Goal: Task Accomplishment & Management: Use online tool/utility

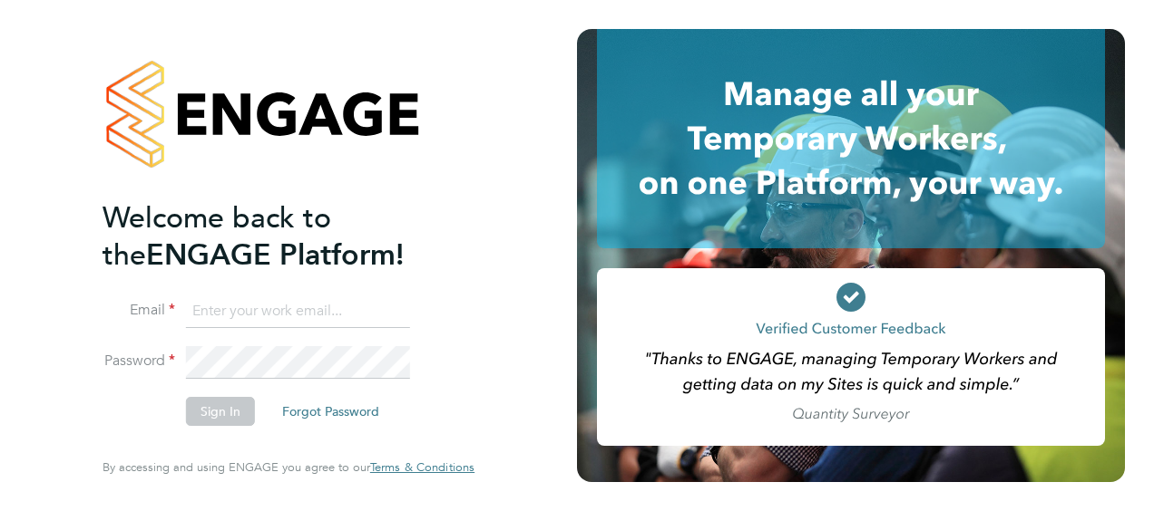
type input "[PERSON_NAME][EMAIL_ADDRESS][PERSON_NAME][DOMAIN_NAME]"
click at [210, 414] on button "Sign In" at bounding box center [220, 411] width 69 height 29
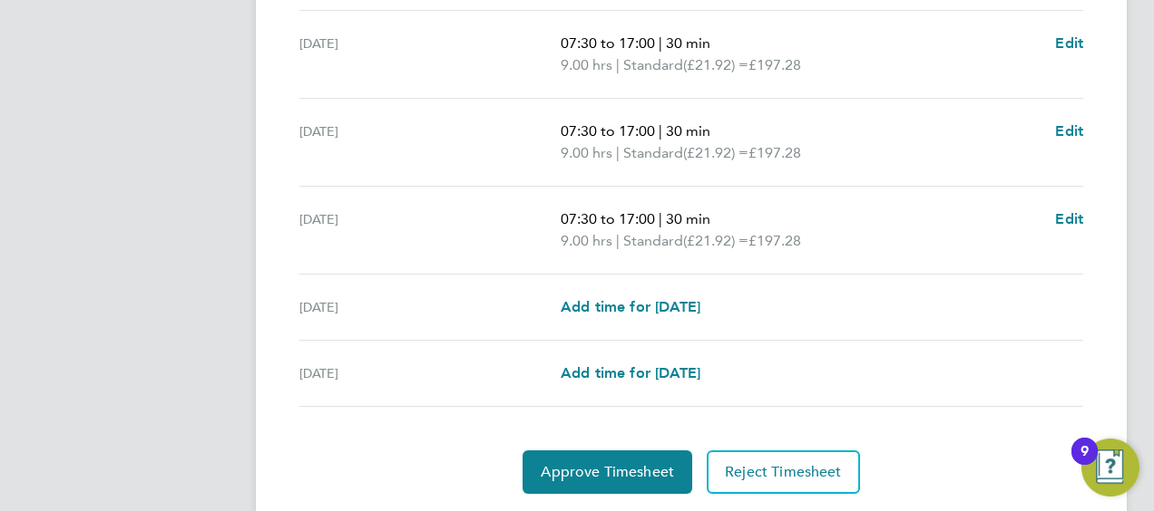
scroll to position [810, 0]
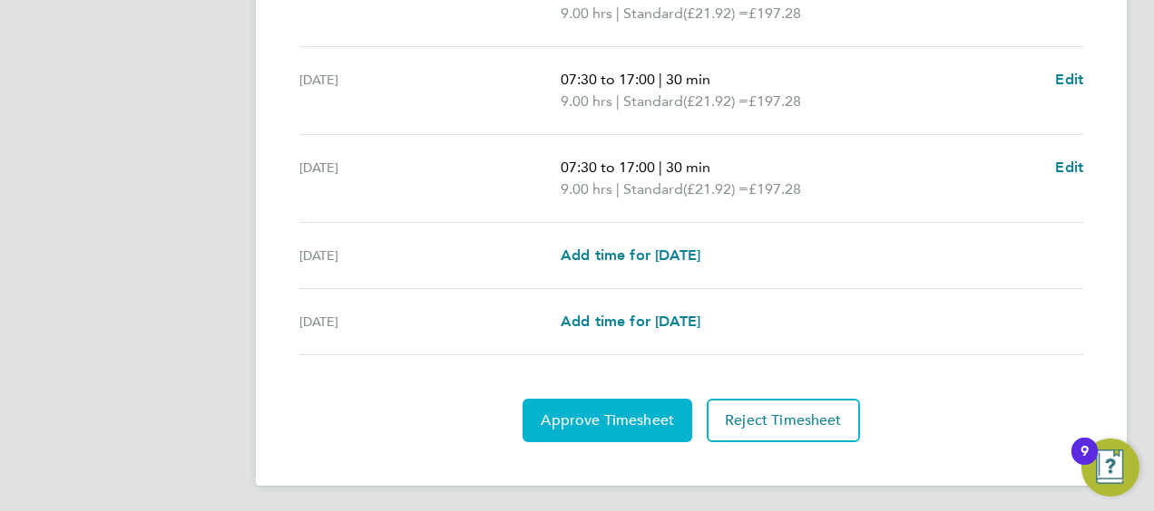
click at [560, 404] on button "Approve Timesheet" at bounding box center [607, 421] width 170 height 44
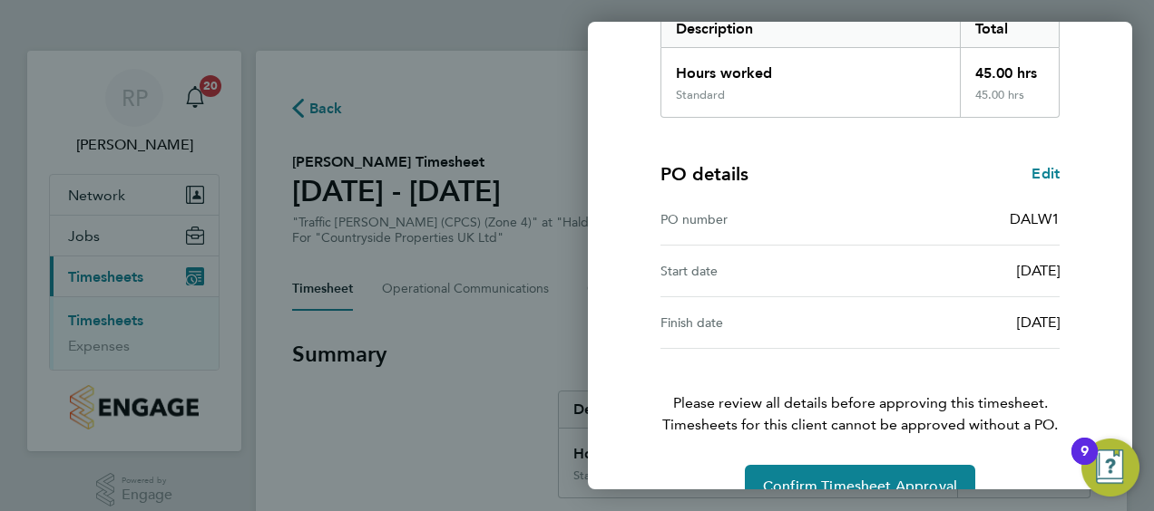
scroll to position [355, 0]
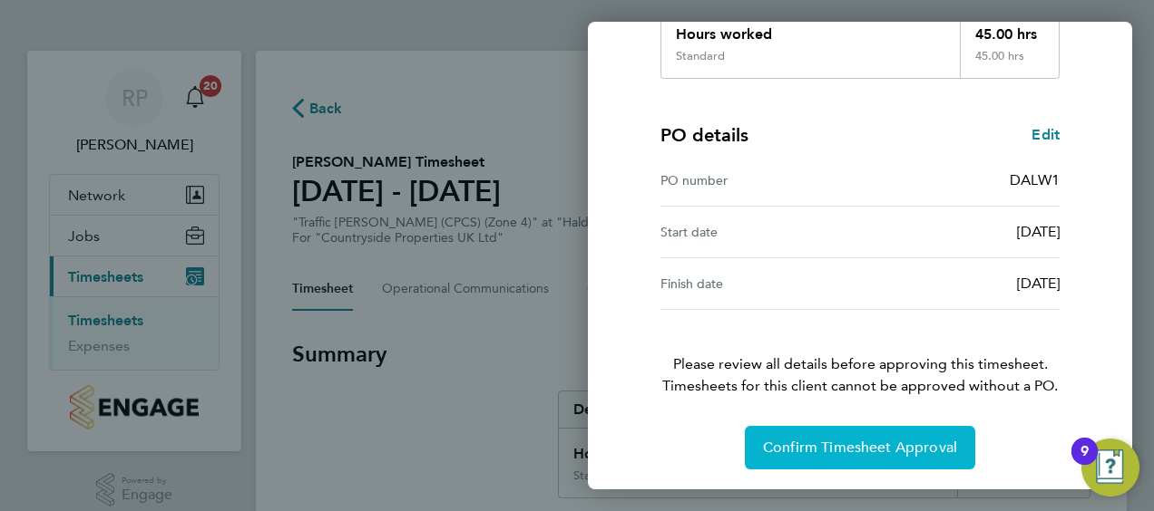
click at [817, 436] on button "Confirm Timesheet Approval" at bounding box center [860, 448] width 230 height 44
